Goal: Task Accomplishment & Management: Complete application form

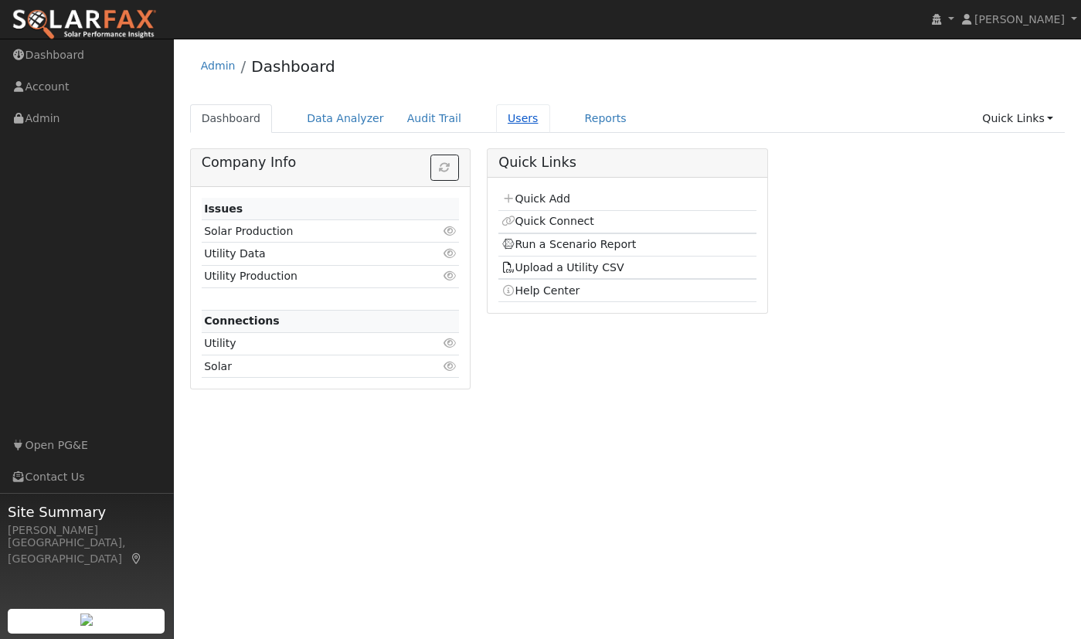
click at [506, 115] on link "Users" at bounding box center [523, 118] width 54 height 29
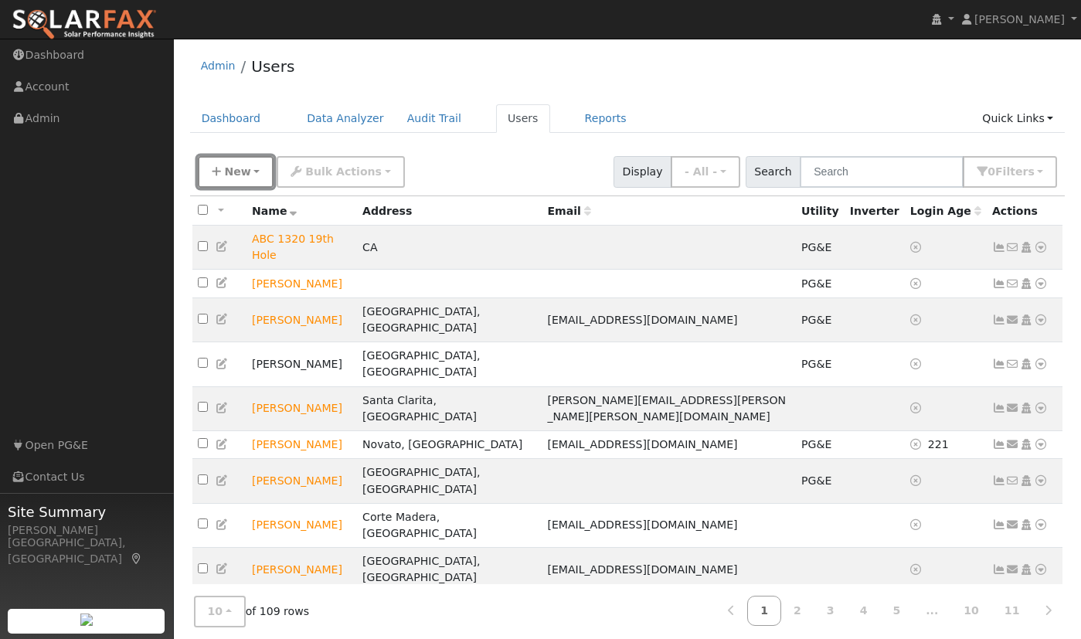
click at [250, 172] on button "New" at bounding box center [236, 172] width 77 height 32
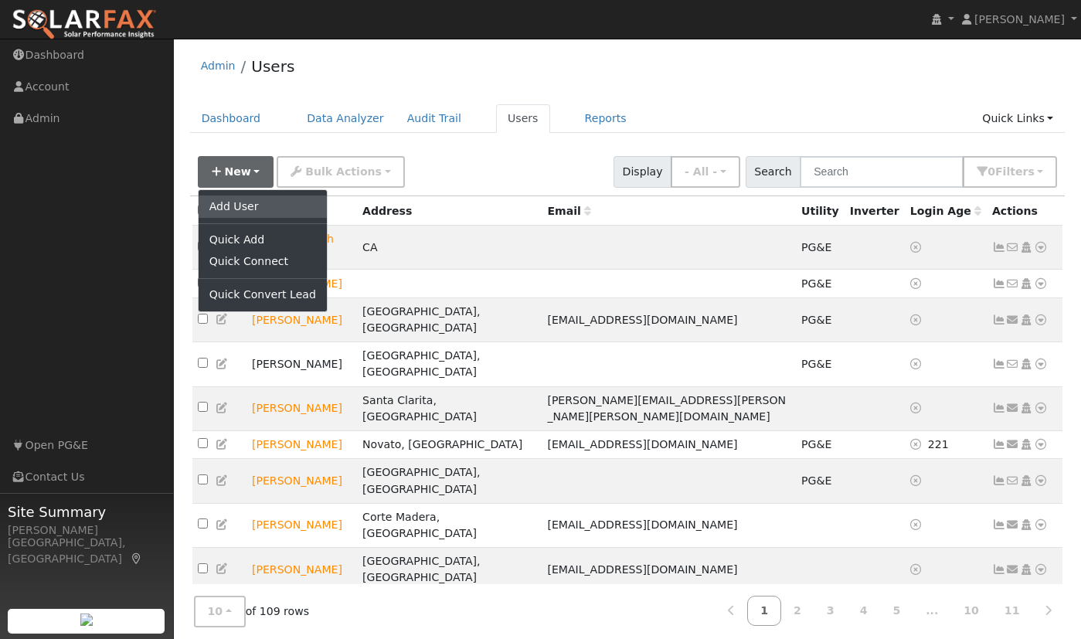
click at [239, 209] on link "Add User" at bounding box center [263, 207] width 128 height 22
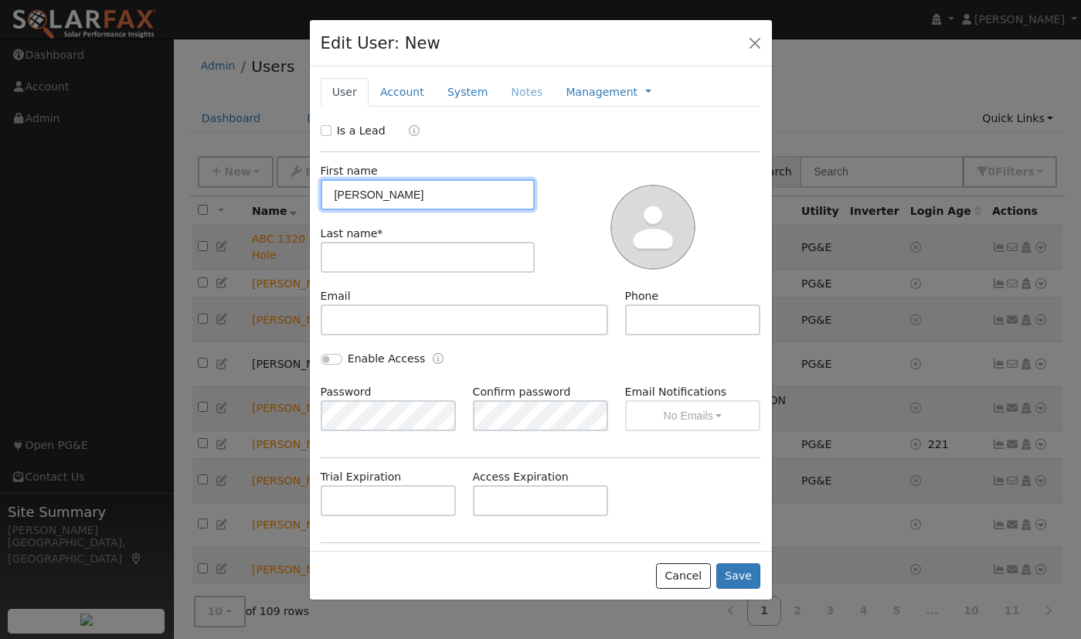
type input "Jesse"
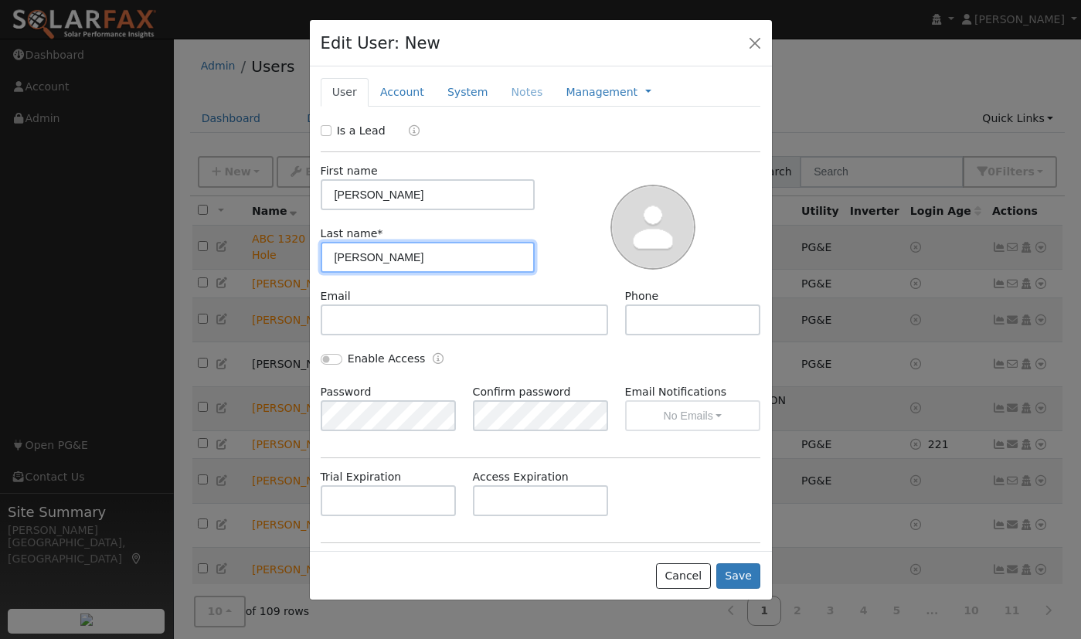
type input "Pearson"
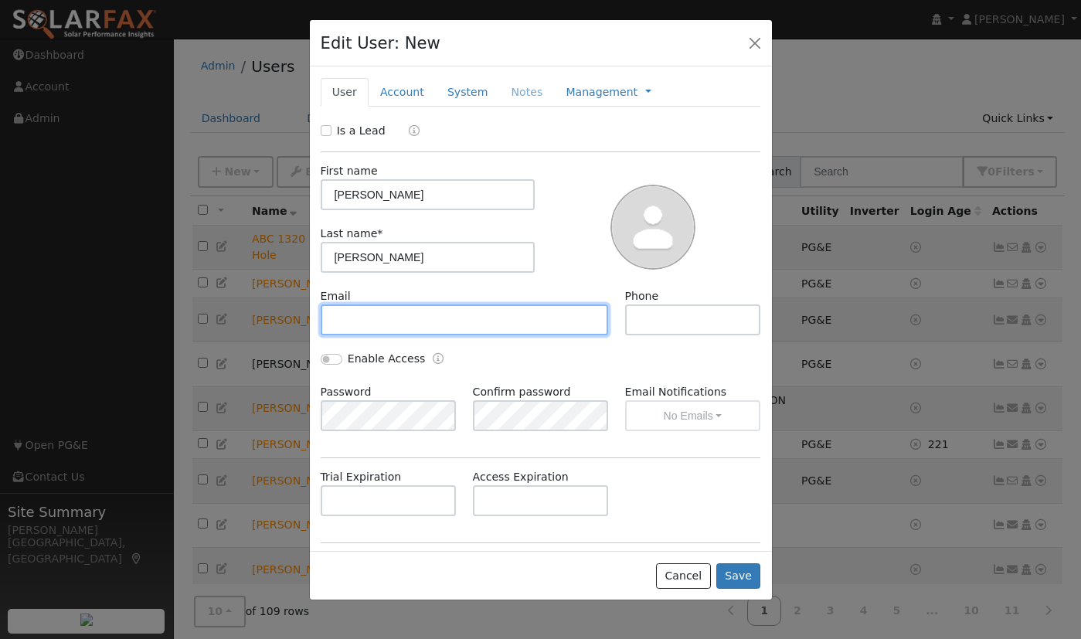
click at [414, 318] on input "text" at bounding box center [465, 320] width 288 height 31
paste input "jessepearsonhome@gmail.com"
type input "jessepearsonhome@gmail.com"
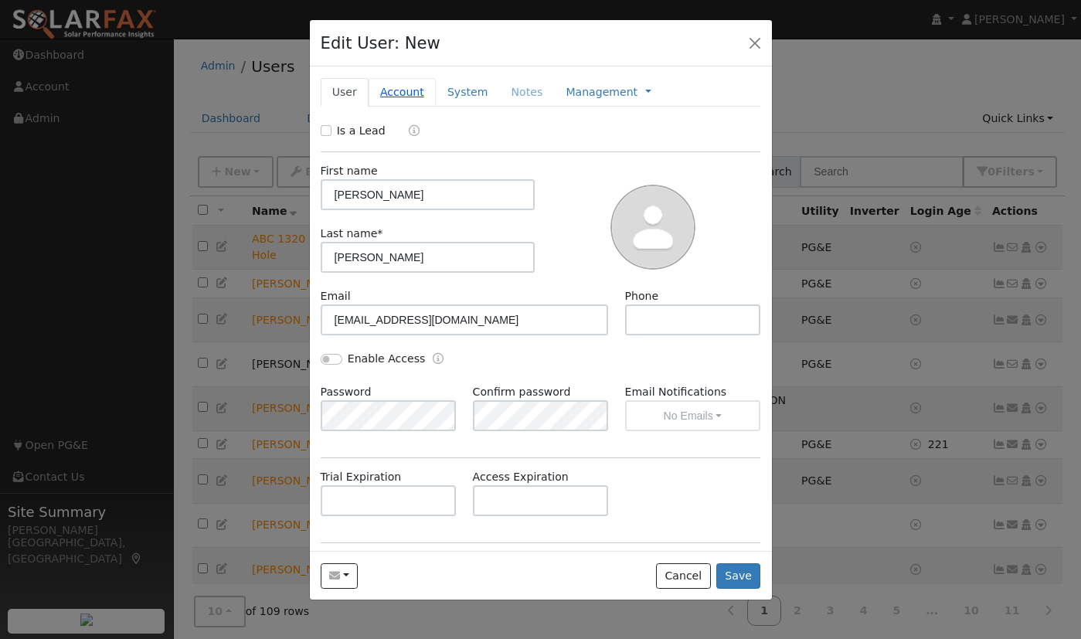
click at [412, 94] on link "Account" at bounding box center [402, 92] width 67 height 29
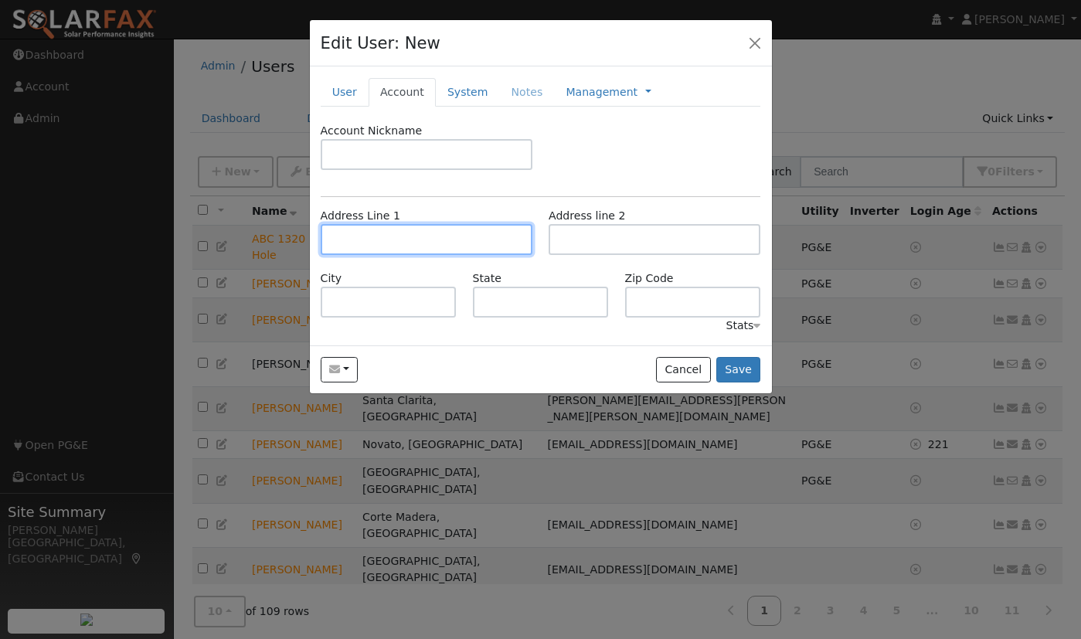
click at [345, 233] on input "text" at bounding box center [427, 239] width 212 height 31
